Goal: Information Seeking & Learning: Check status

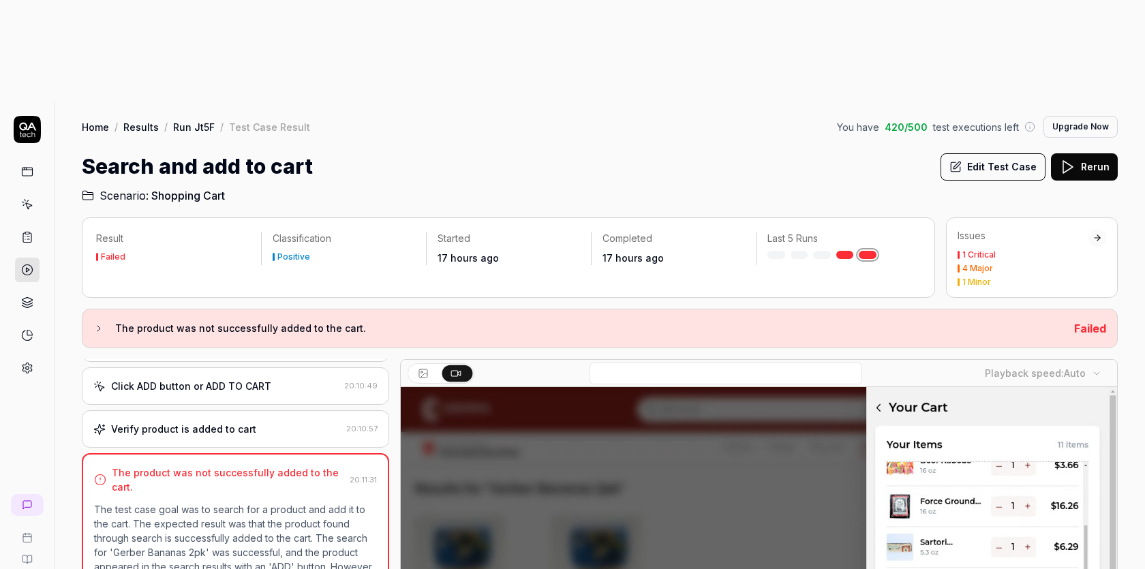
click at [26, 198] on icon at bounding box center [27, 204] width 12 height 12
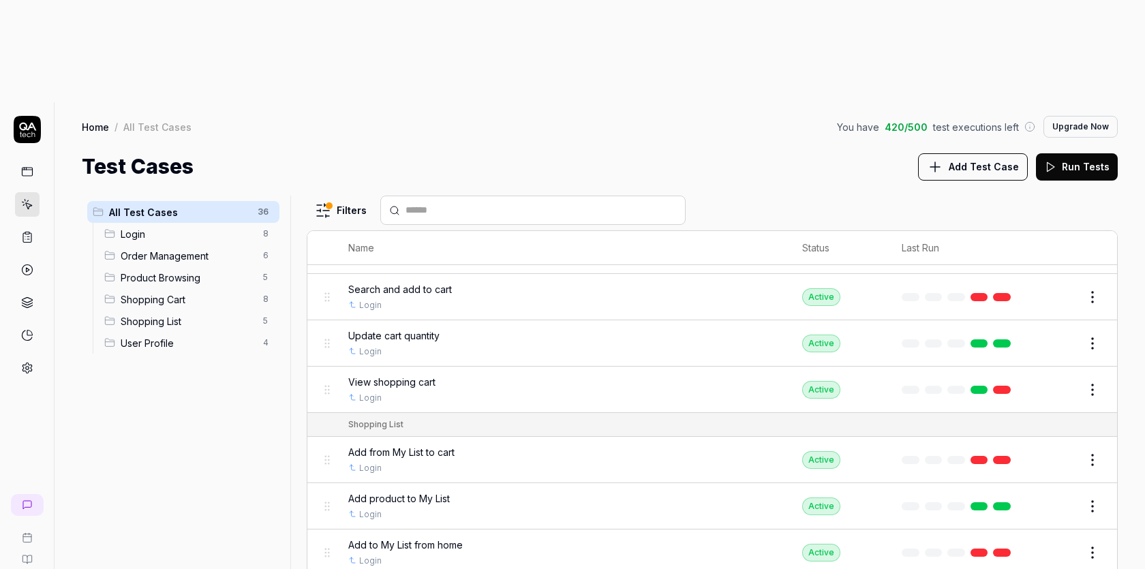
scroll to position [1401, 0]
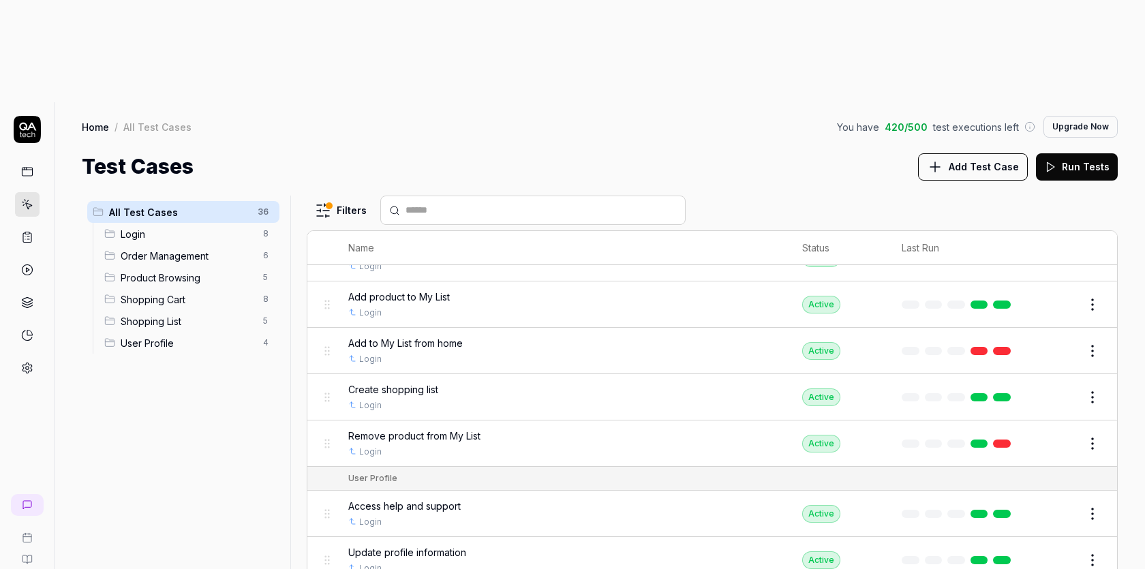
click at [1098, 239] on html "s t Home / All Test Cases You have 420 / 500 test executions left Upgrade Now H…" at bounding box center [572, 335] width 1145 height 671
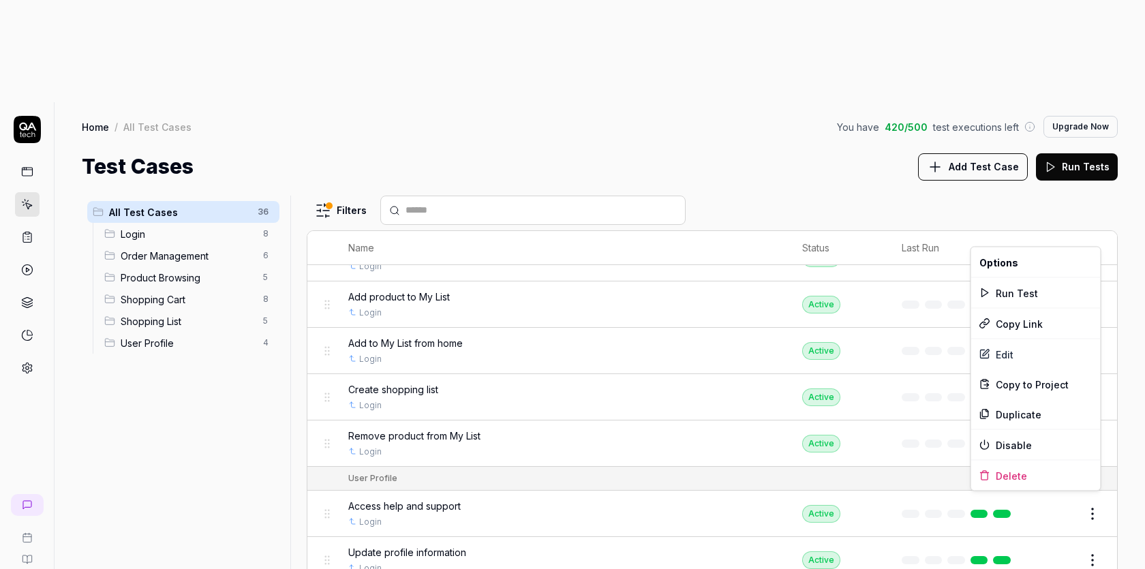
click at [1043, 226] on html "s t Home / All Test Cases You have 420 / 500 test executions left Upgrade Now H…" at bounding box center [572, 335] width 1145 height 671
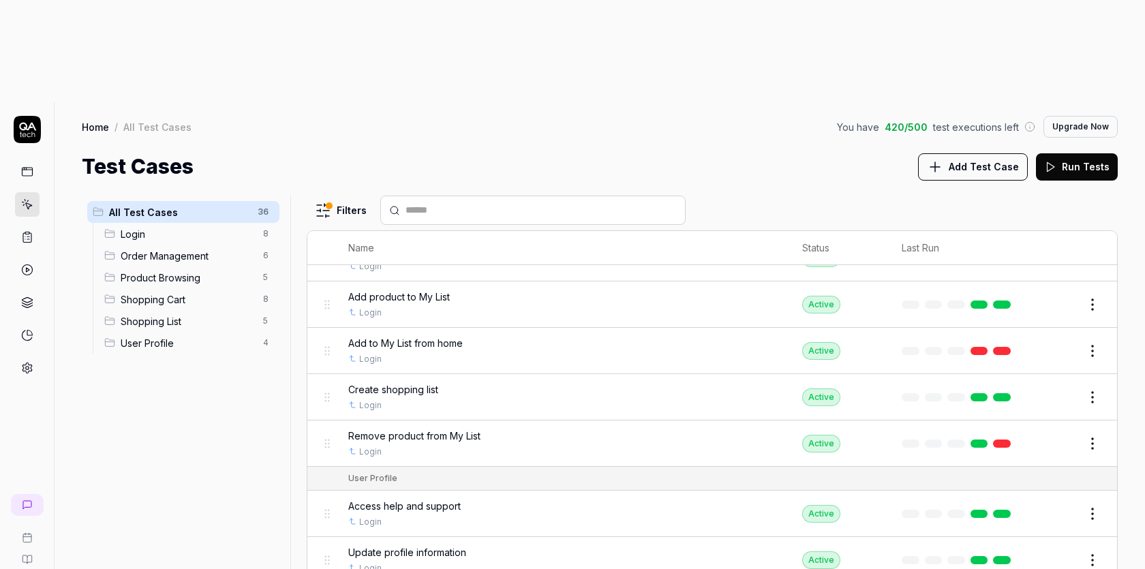
click at [975, 347] on link at bounding box center [980, 351] width 18 height 8
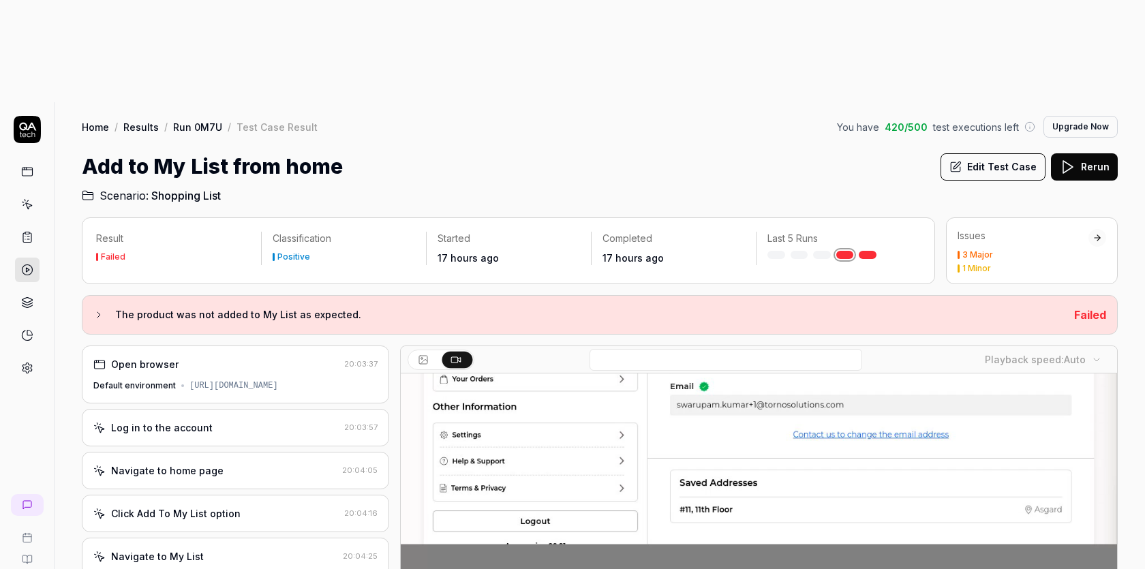
click at [30, 198] on icon at bounding box center [27, 204] width 12 height 12
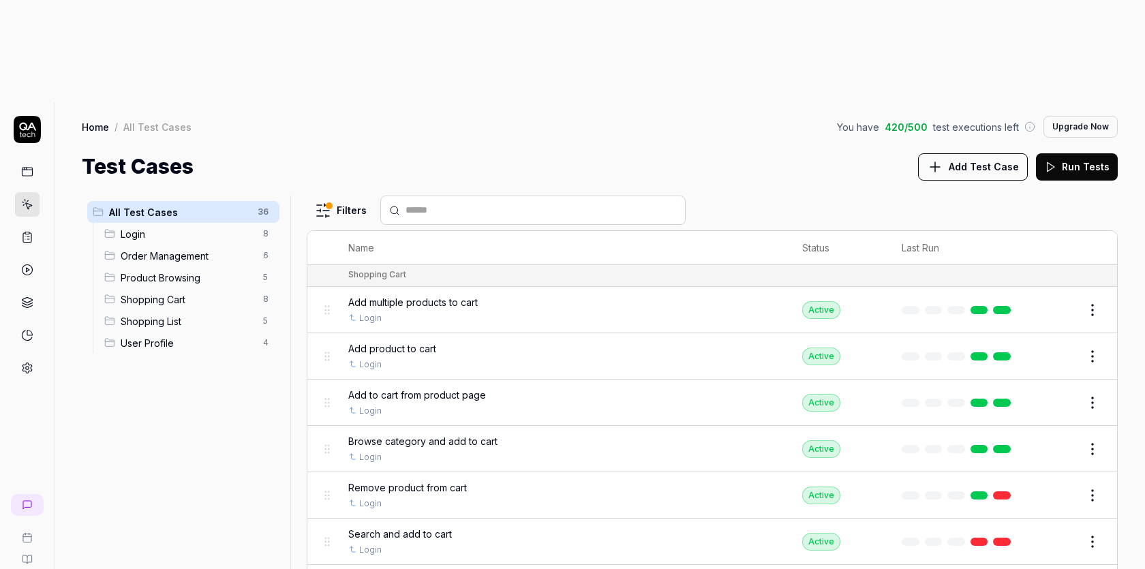
scroll to position [943, 0]
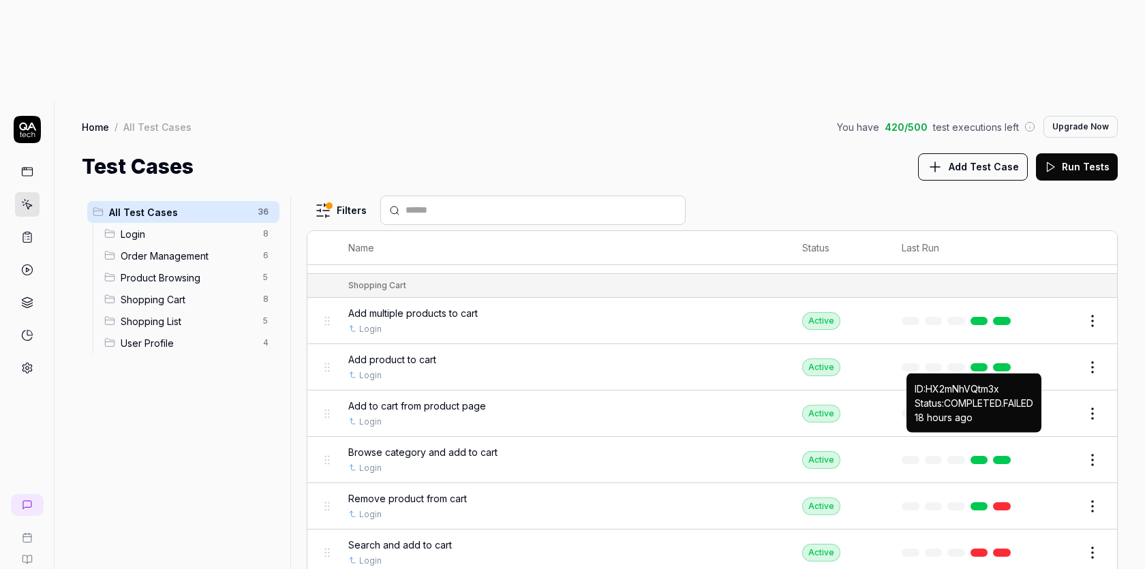
click at [975, 549] on link at bounding box center [980, 553] width 18 height 8
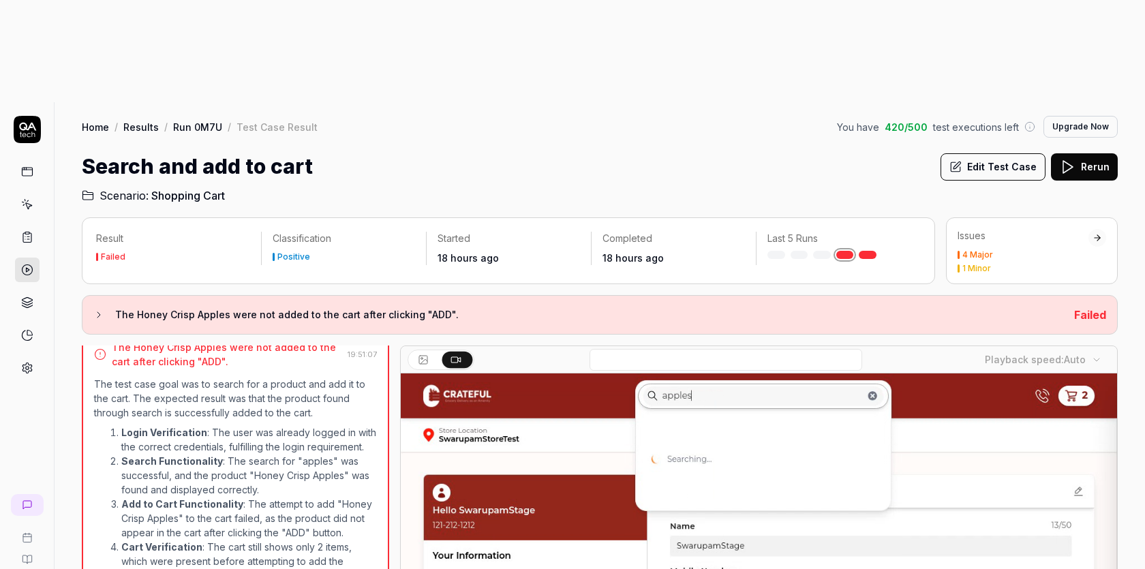
scroll to position [228, 0]
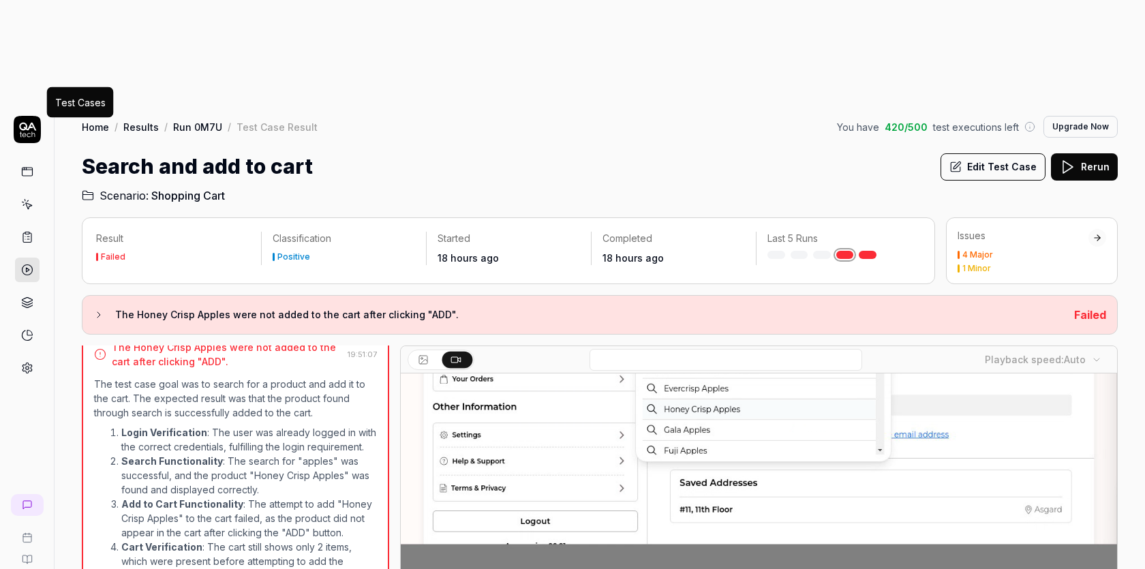
click at [24, 198] on icon at bounding box center [27, 204] width 12 height 12
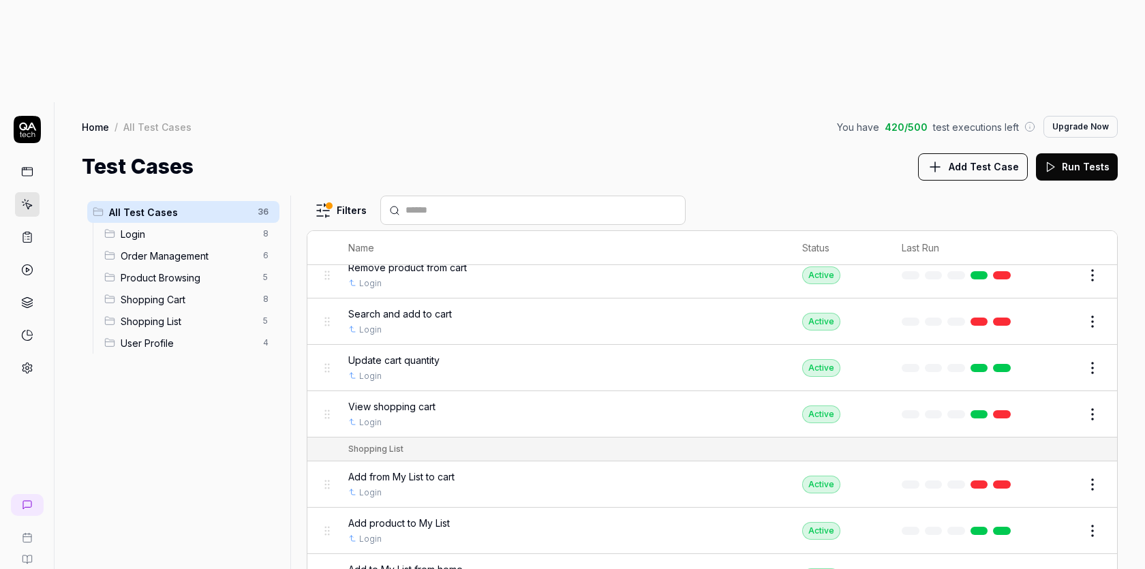
scroll to position [1401, 0]
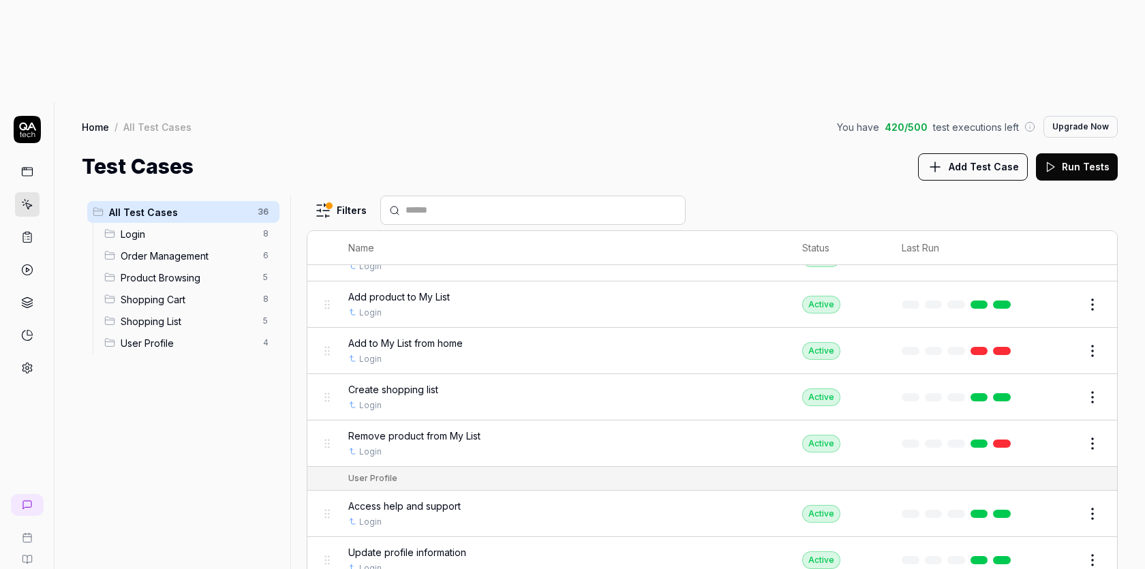
click at [1001, 440] on link at bounding box center [1002, 444] width 18 height 8
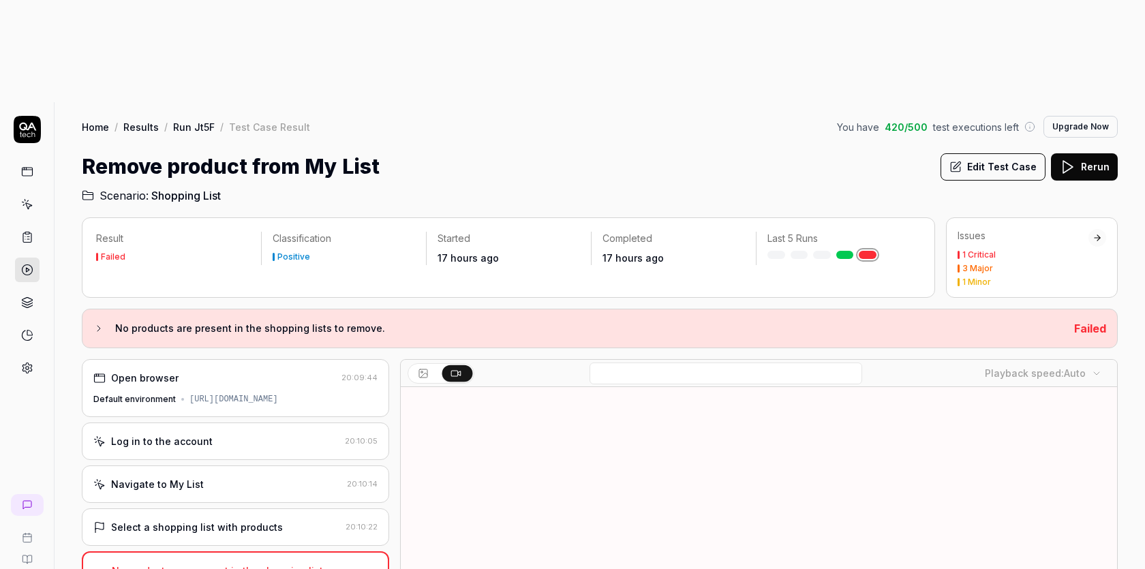
scroll to position [81, 0]
